Goal: Register for event/course

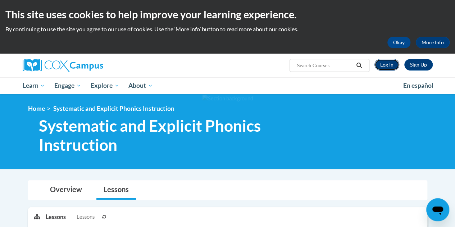
click at [391, 65] on link "Log In" at bounding box center [386, 65] width 25 height 12
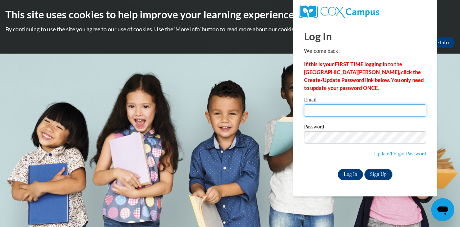
type input "brandon.frye@students.cau.edu"
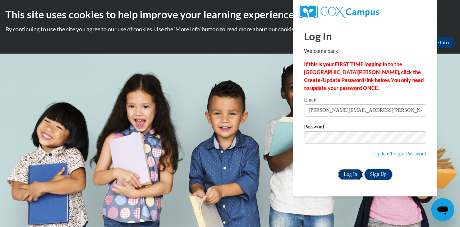
click at [351, 172] on input "Log In" at bounding box center [350, 175] width 25 height 12
click at [347, 172] on input "Log In" at bounding box center [350, 175] width 25 height 12
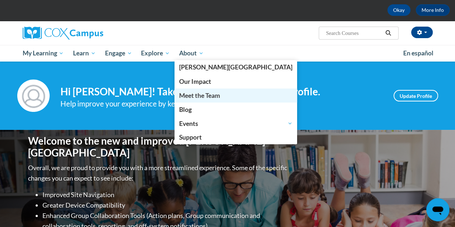
scroll to position [30, 0]
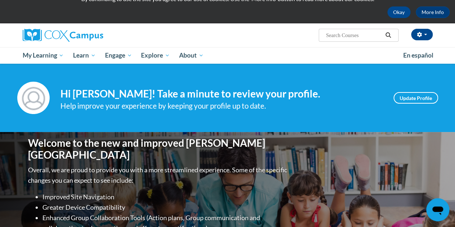
click at [351, 36] on input "Search..." at bounding box center [354, 35] width 58 height 9
type input "oral language development"
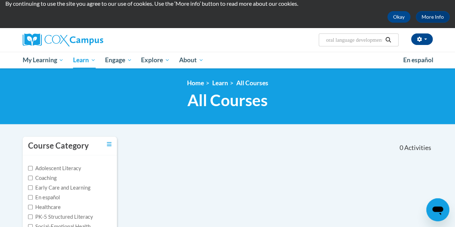
scroll to position [25, 0]
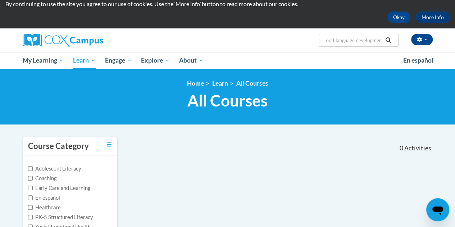
click at [361, 40] on input "oral language development" at bounding box center [354, 40] width 58 height 9
type input "oral language"
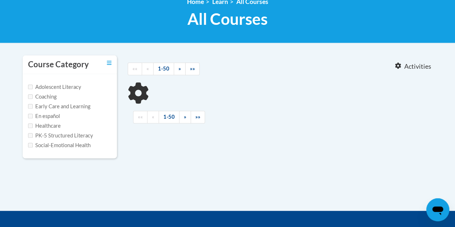
scroll to position [107, 0]
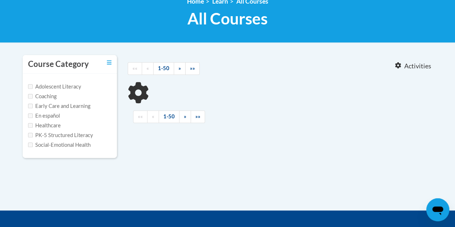
type input "oral language"
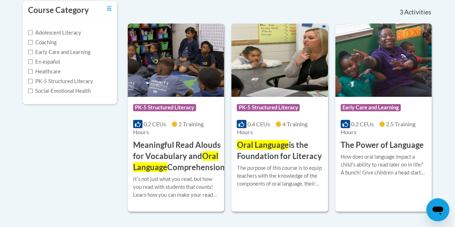
scroll to position [197, 0]
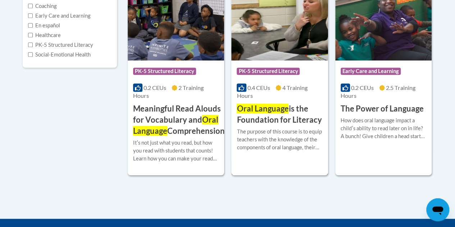
click at [275, 130] on div "The purpose of this course is to equip teachers with the knowledge of the compo…" at bounding box center [280, 140] width 86 height 24
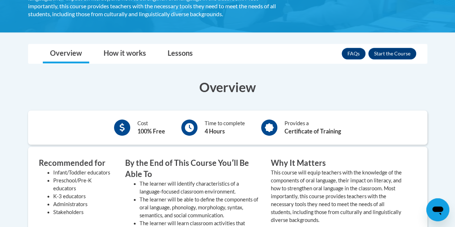
scroll to position [183, 0]
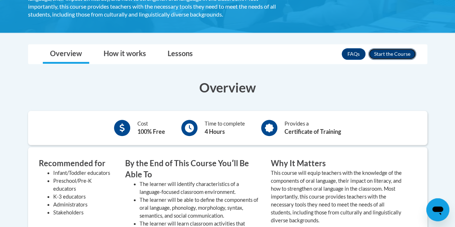
click at [384, 51] on button "Enroll" at bounding box center [392, 54] width 48 height 12
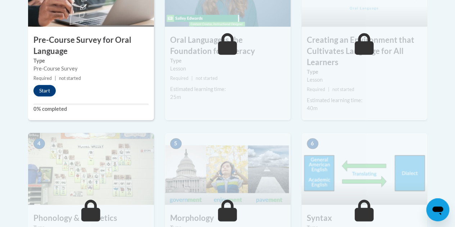
scroll to position [303, 0]
